Goal: Task Accomplishment & Management: Manage account settings

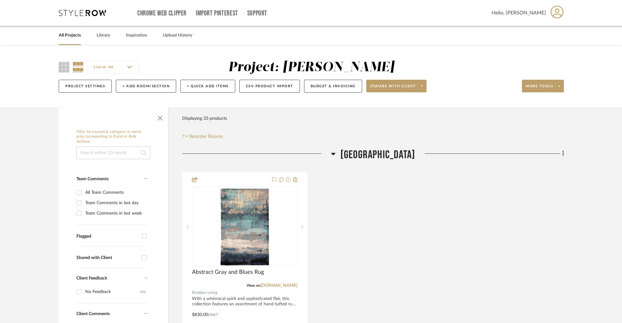
click at [72, 35] on link "All Projects" at bounding box center [70, 35] width 22 height 9
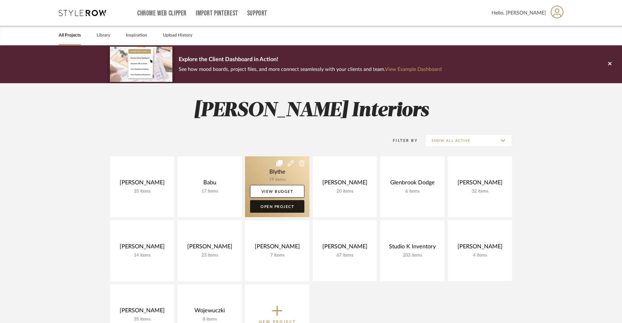
click at [263, 207] on link "Open Project" at bounding box center [277, 206] width 54 height 13
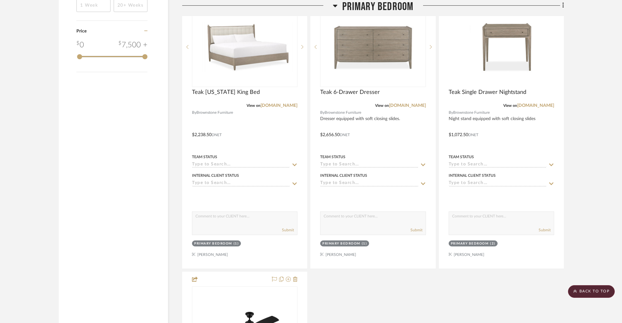
scroll to position [796, 0]
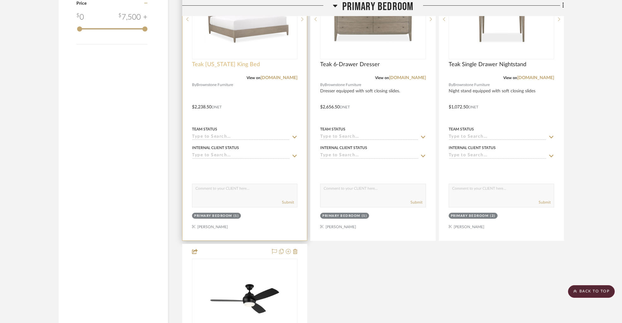
click at [226, 65] on span "Teak California King Bed" at bounding box center [226, 64] width 68 height 7
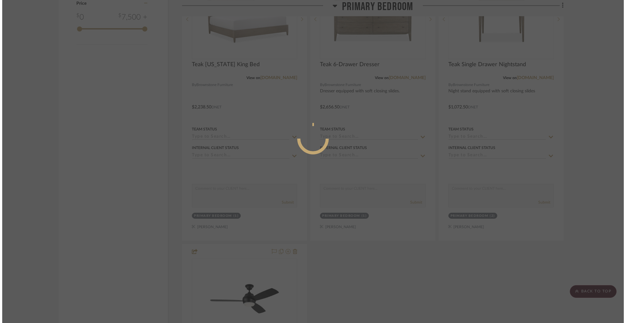
scroll to position [0, 0]
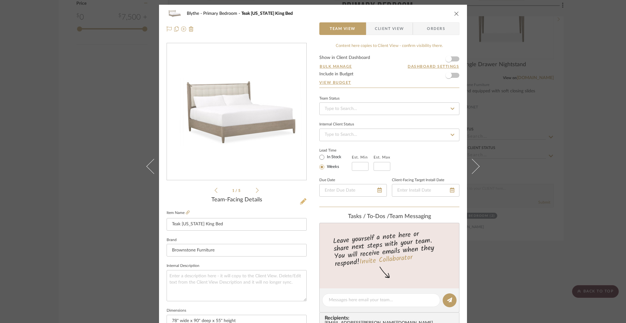
click at [300, 202] on icon at bounding box center [303, 201] width 6 height 6
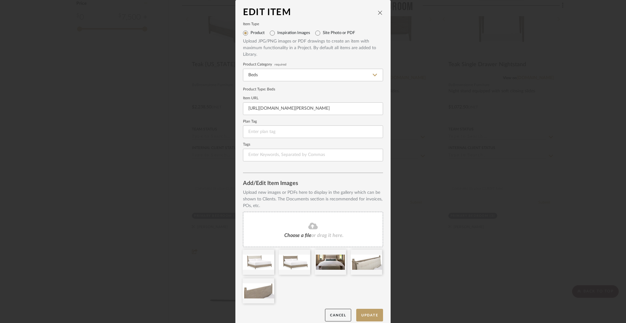
scroll to position [6, 0]
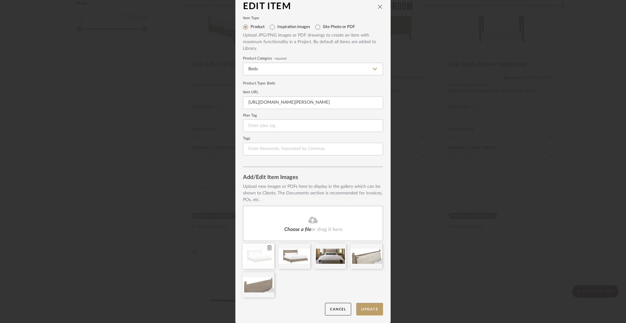
click at [267, 249] on icon at bounding box center [269, 247] width 4 height 5
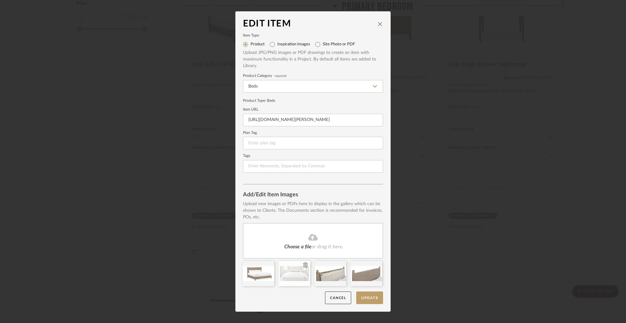
scroll to position [0, 0]
click at [339, 265] on icon at bounding box center [341, 265] width 4 height 5
click at [372, 296] on button "Update" at bounding box center [369, 298] width 27 height 13
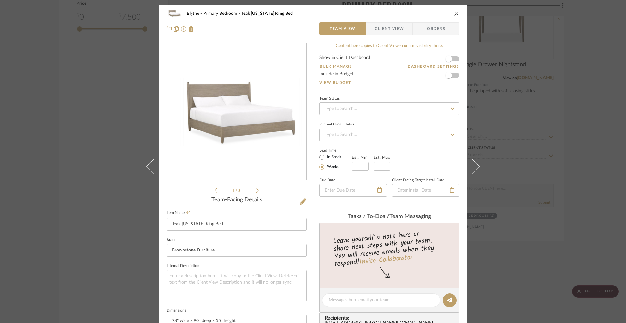
click at [455, 14] on icon "close" at bounding box center [456, 13] width 5 height 5
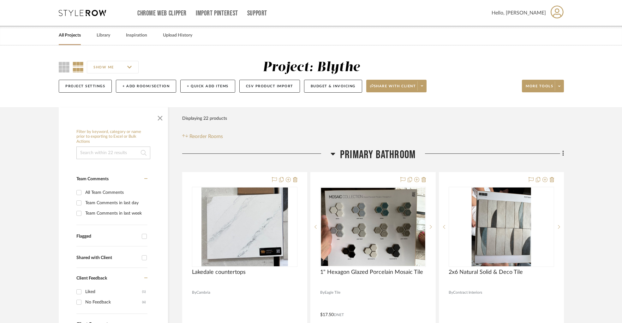
click at [66, 39] on link "All Projects" at bounding box center [70, 35] width 22 height 9
